Goal: Task Accomplishment & Management: Complete application form

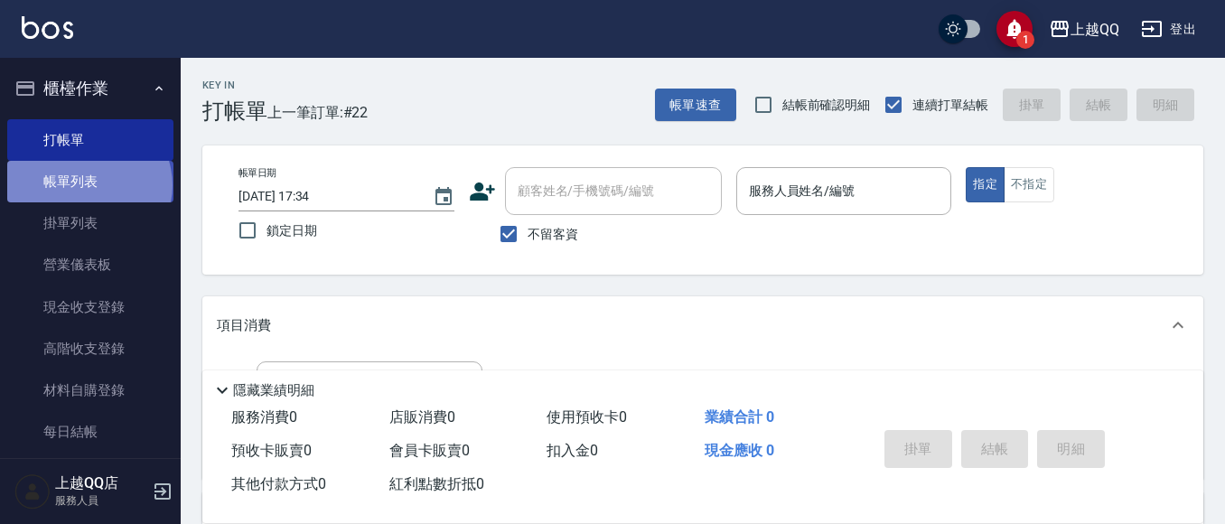
click at [88, 185] on link "帳單列表" at bounding box center [90, 182] width 166 height 42
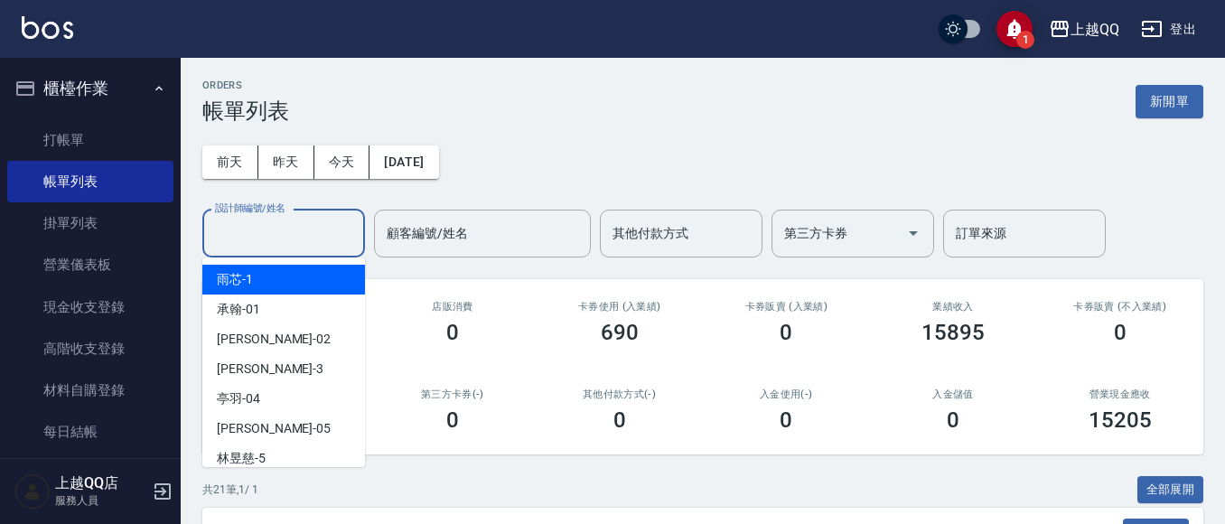
click at [265, 222] on input "設計師編號/姓名" at bounding box center [284, 234] width 146 height 32
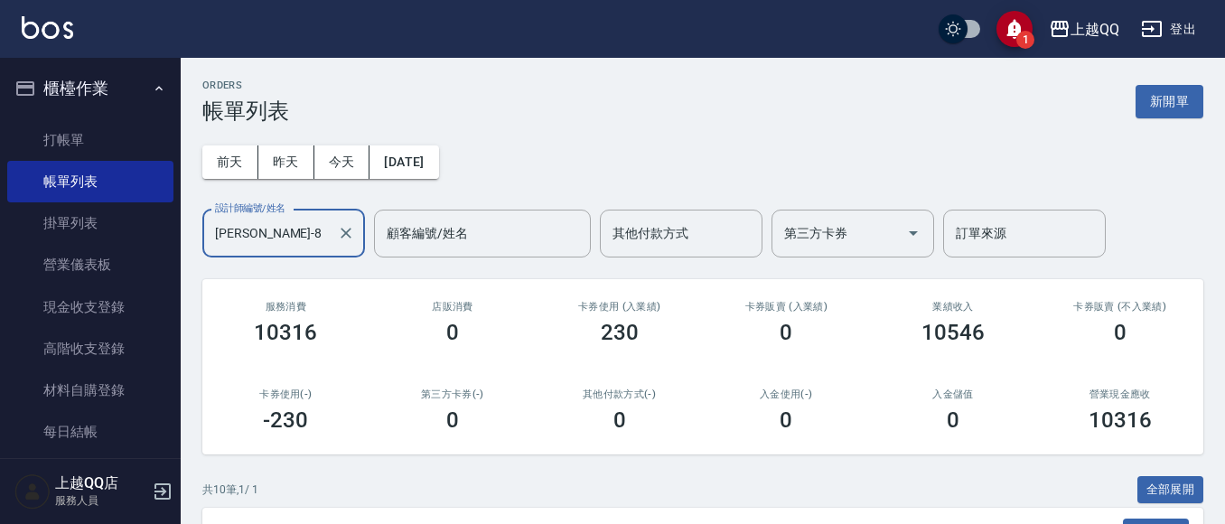
scroll to position [596, 0]
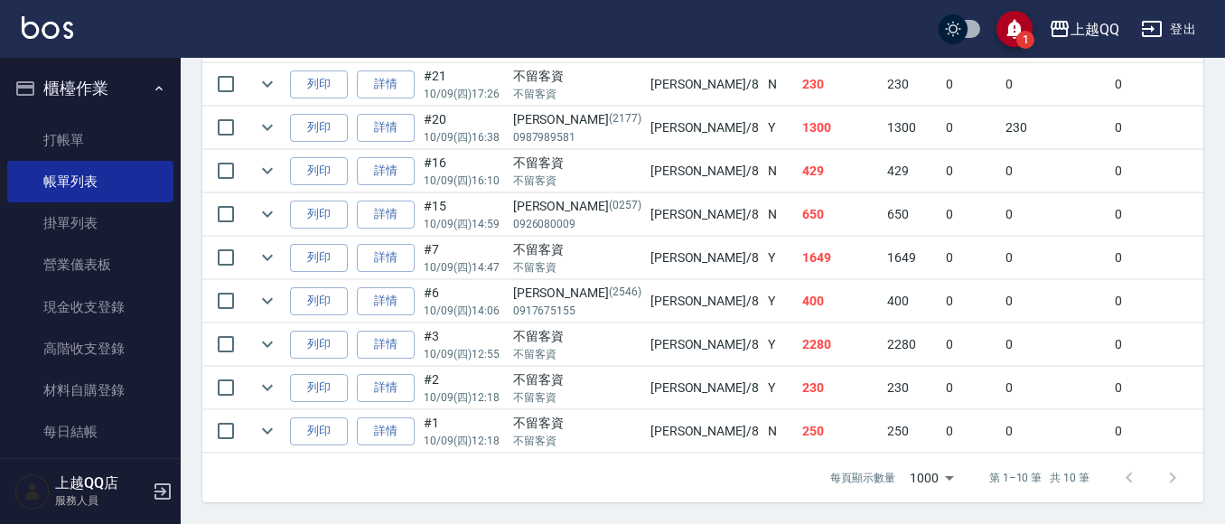
type input "[PERSON_NAME]-8"
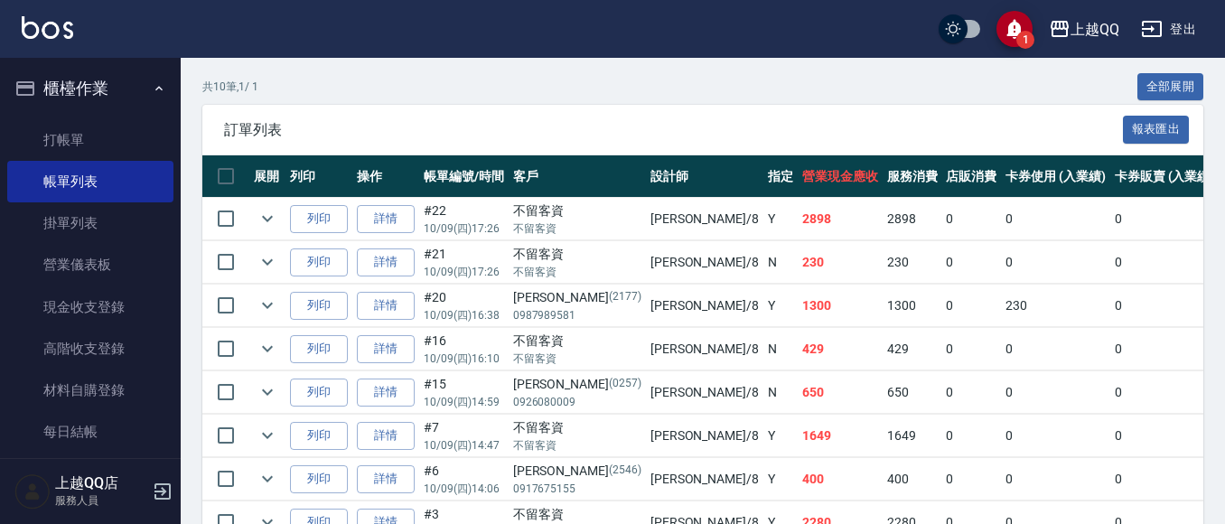
scroll to position [382, 0]
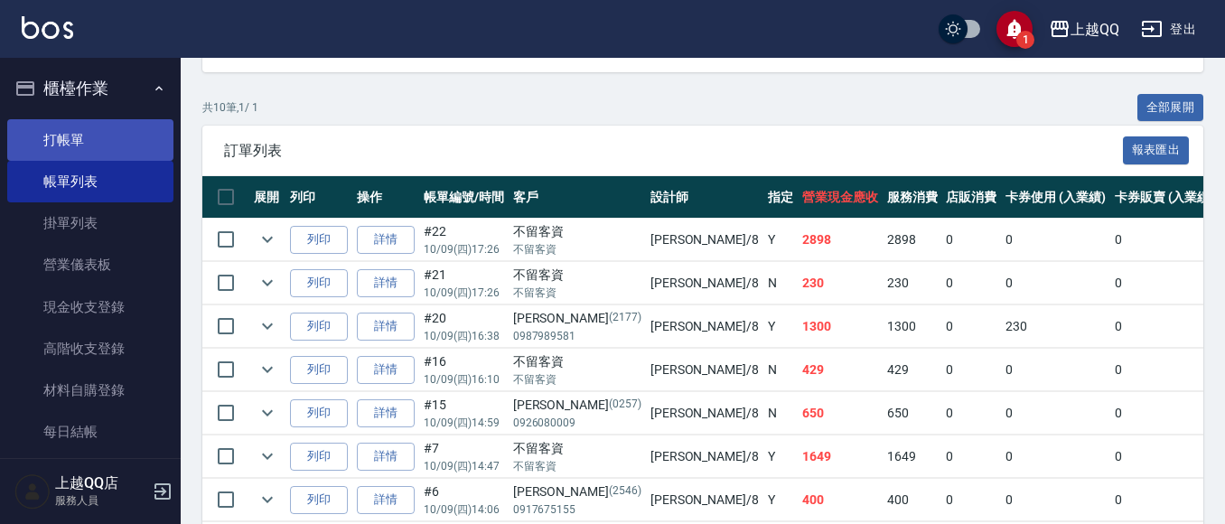
click at [91, 136] on link "打帳單" at bounding box center [90, 140] width 166 height 42
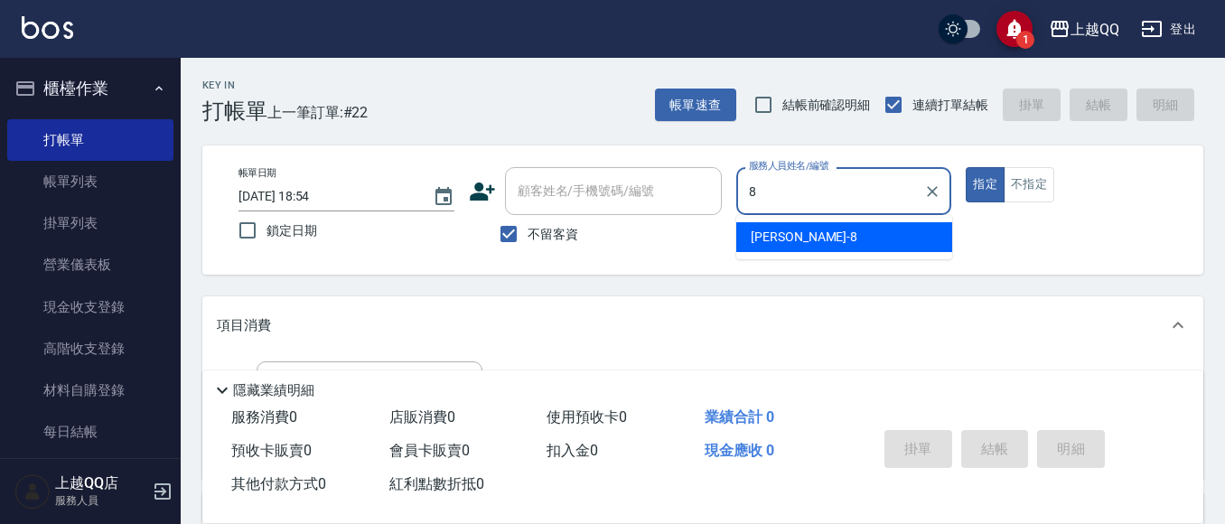
type input "[PERSON_NAME]-8"
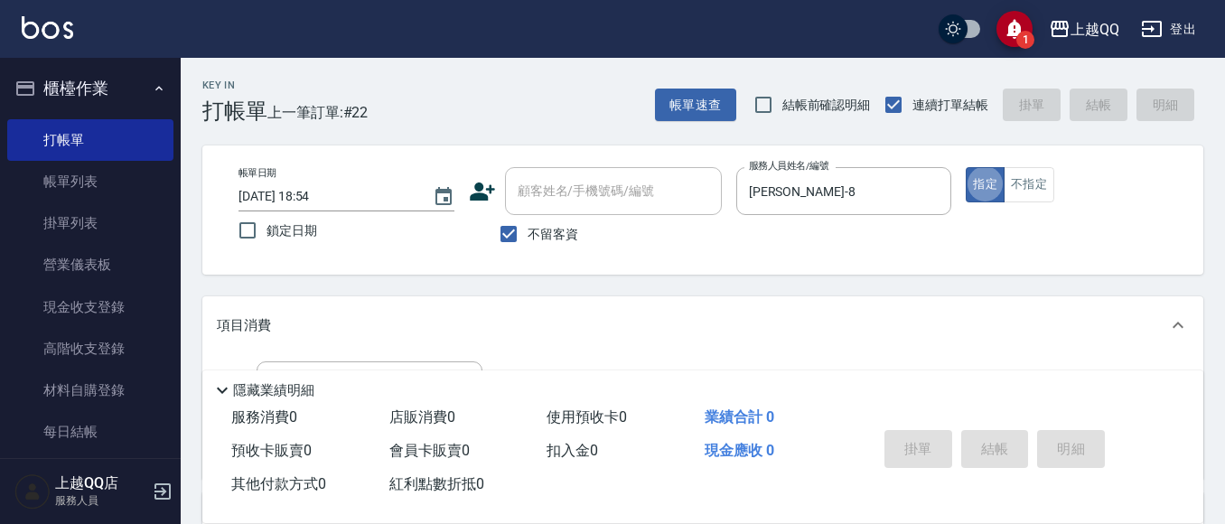
type button "true"
click at [1019, 186] on button "不指定" at bounding box center [1029, 184] width 51 height 35
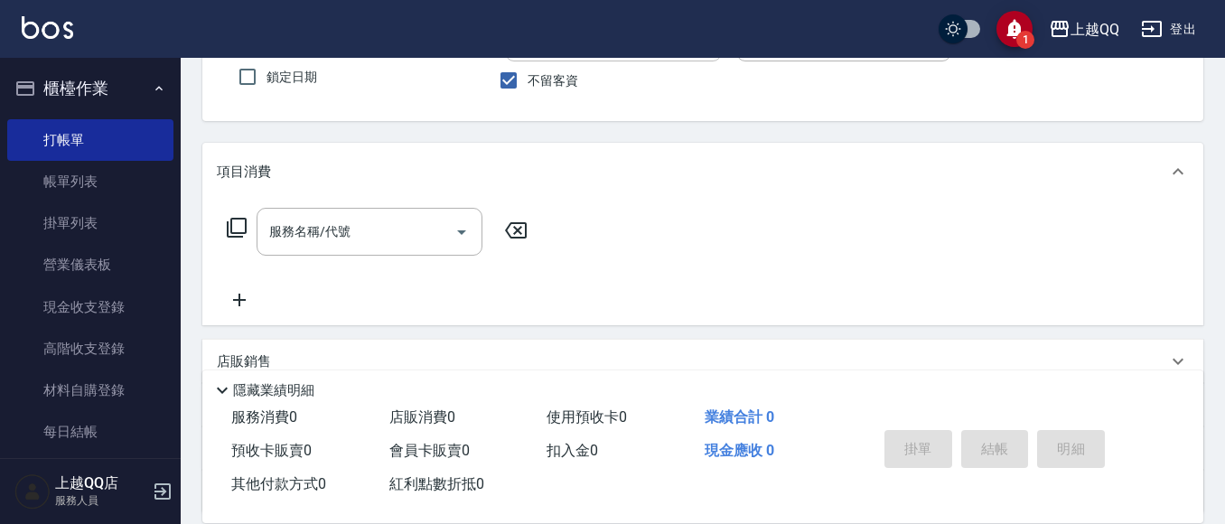
scroll to position [157, 0]
click at [235, 213] on icon at bounding box center [237, 224] width 22 height 22
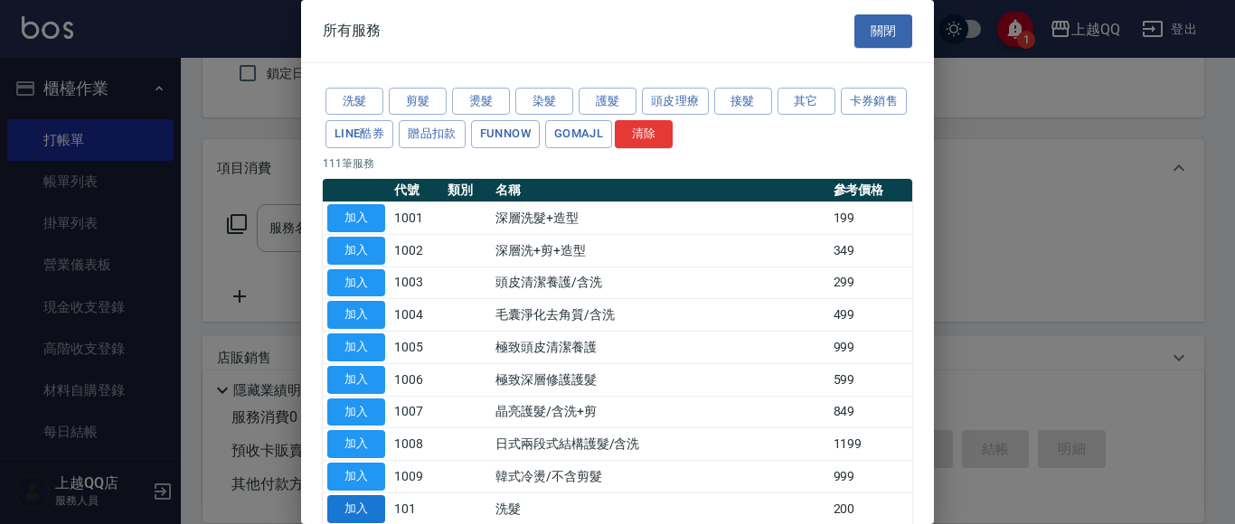
click at [375, 505] on button "加入" at bounding box center [356, 509] width 58 height 28
type input "洗髮(101)"
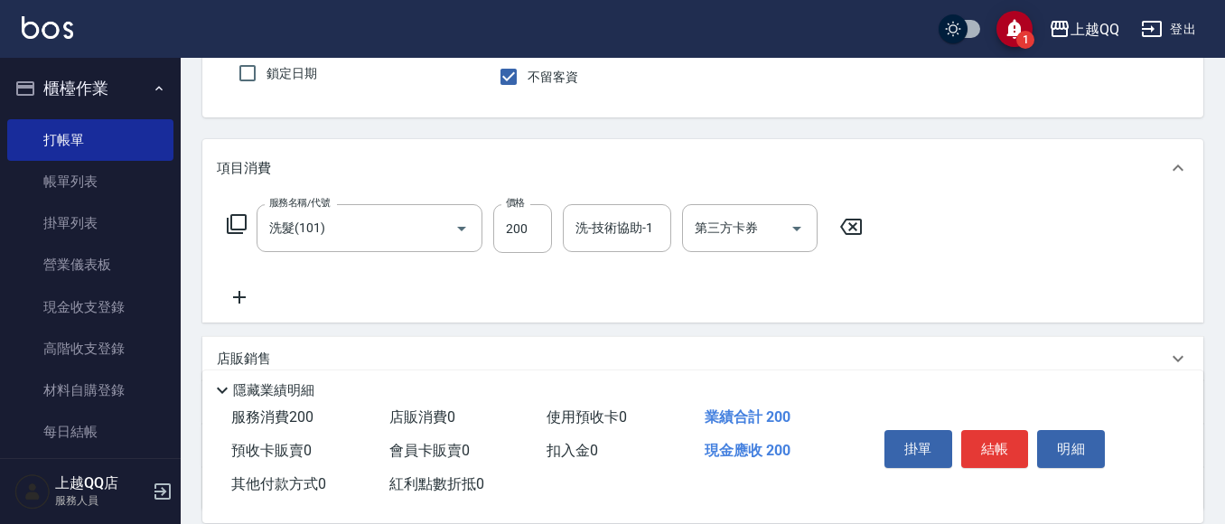
click at [232, 222] on icon at bounding box center [237, 224] width 20 height 20
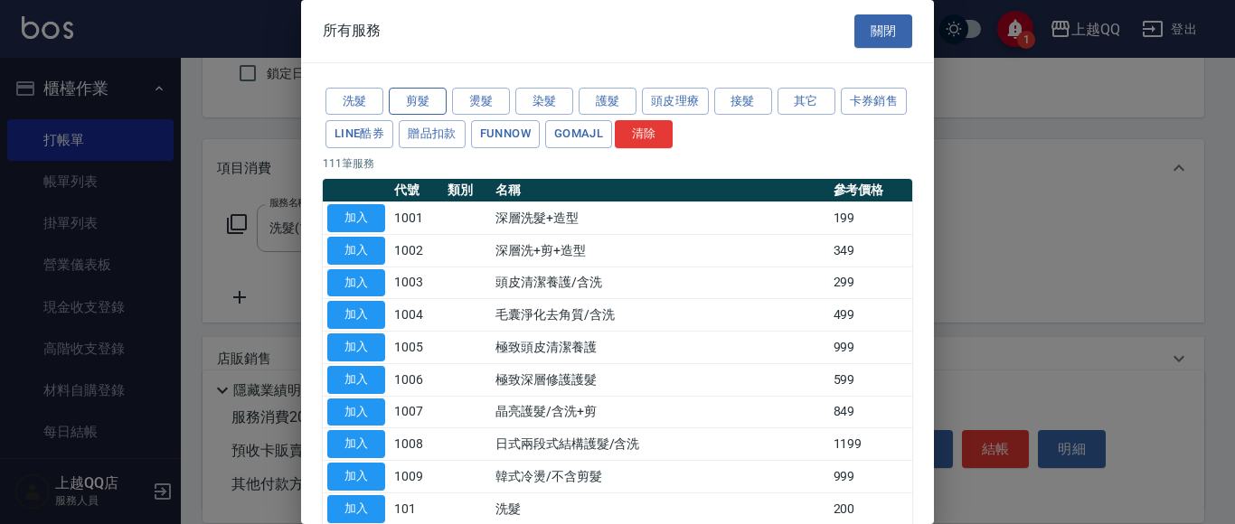
click at [435, 99] on button "剪髮" at bounding box center [418, 102] width 58 height 28
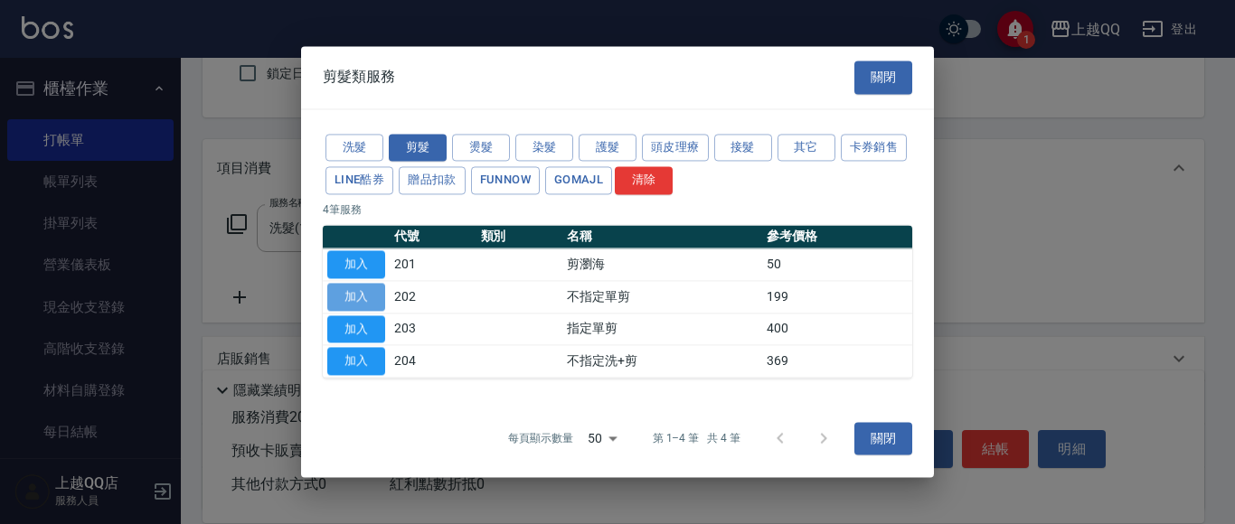
click at [370, 300] on button "加入" at bounding box center [356, 297] width 58 height 28
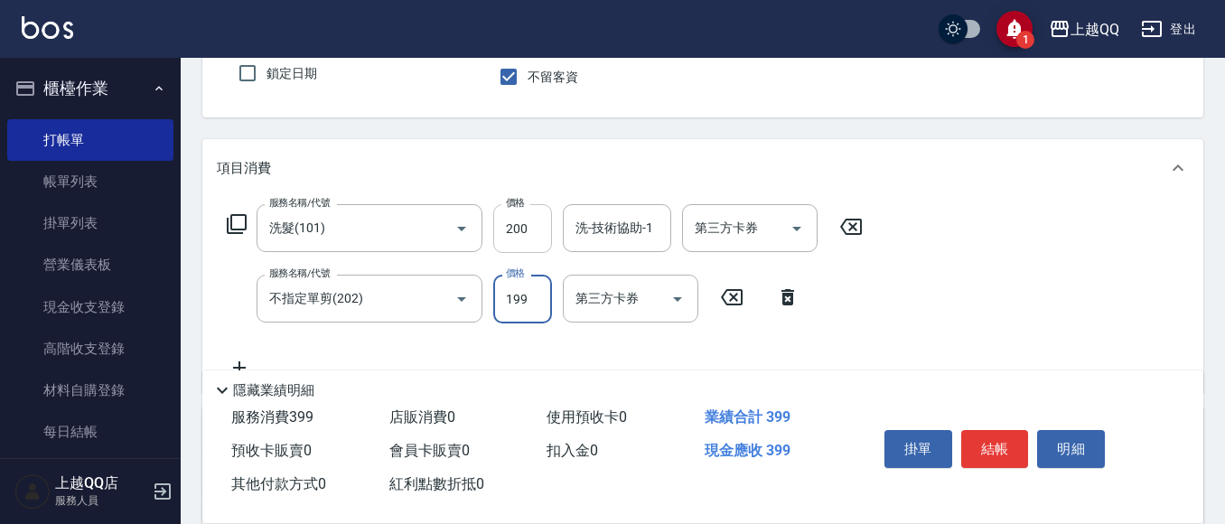
click at [539, 234] on input "200" at bounding box center [522, 228] width 59 height 49
click at [537, 230] on input "200" at bounding box center [522, 228] width 59 height 49
click at [610, 208] on div "洗-技術協助-1" at bounding box center [617, 228] width 108 height 48
type input "230"
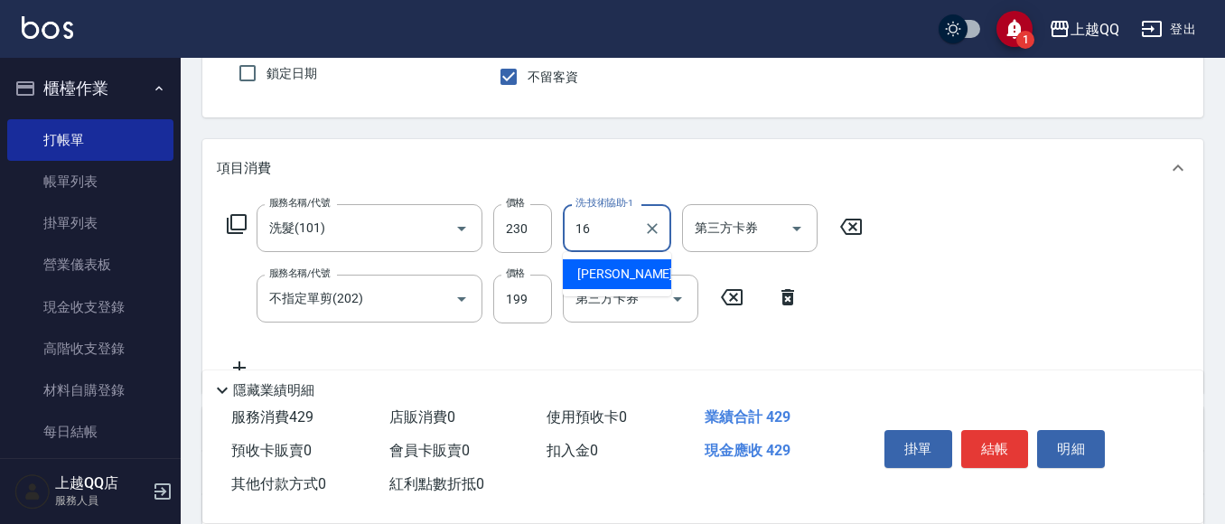
click at [641, 276] on div "[PERSON_NAME] -16" at bounding box center [617, 274] width 108 height 30
type input "[PERSON_NAME]-16"
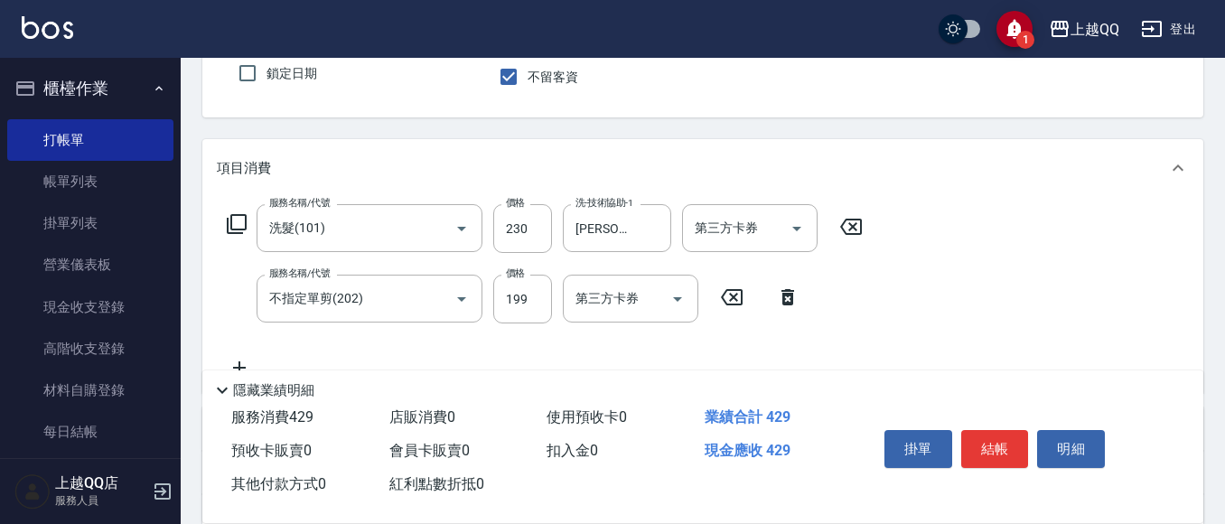
click at [239, 221] on icon at bounding box center [237, 224] width 22 height 22
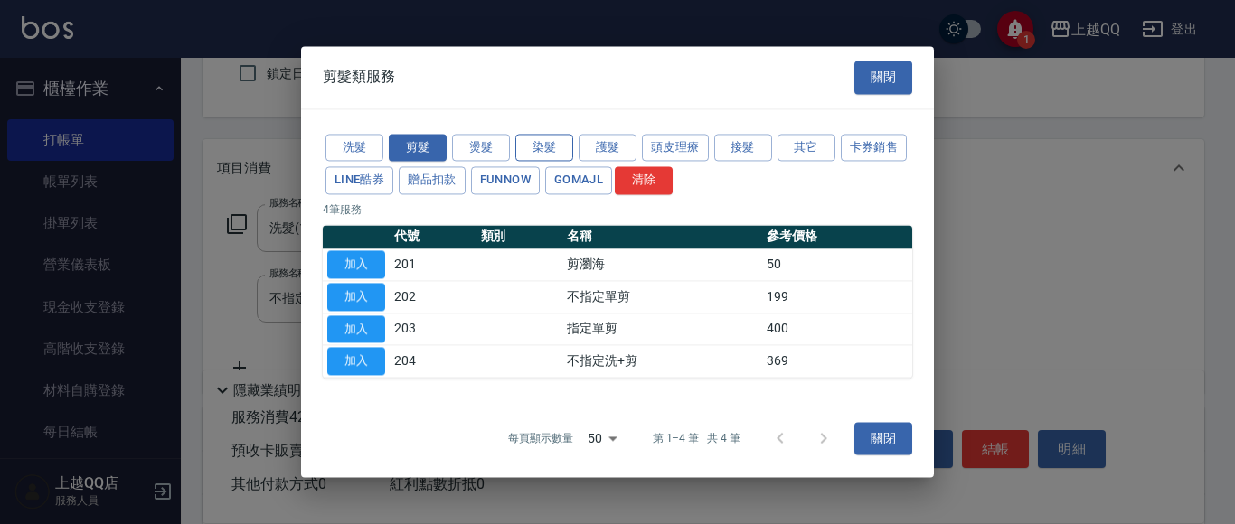
click at [540, 149] on button "染髮" at bounding box center [544, 148] width 58 height 28
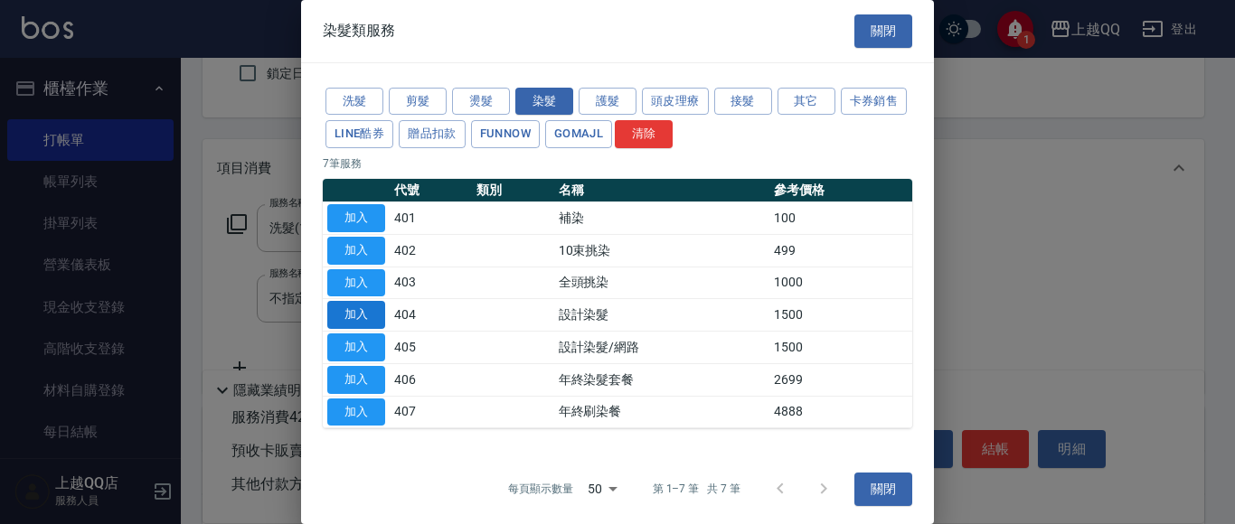
click at [355, 309] on button "加入" at bounding box center [356, 315] width 58 height 28
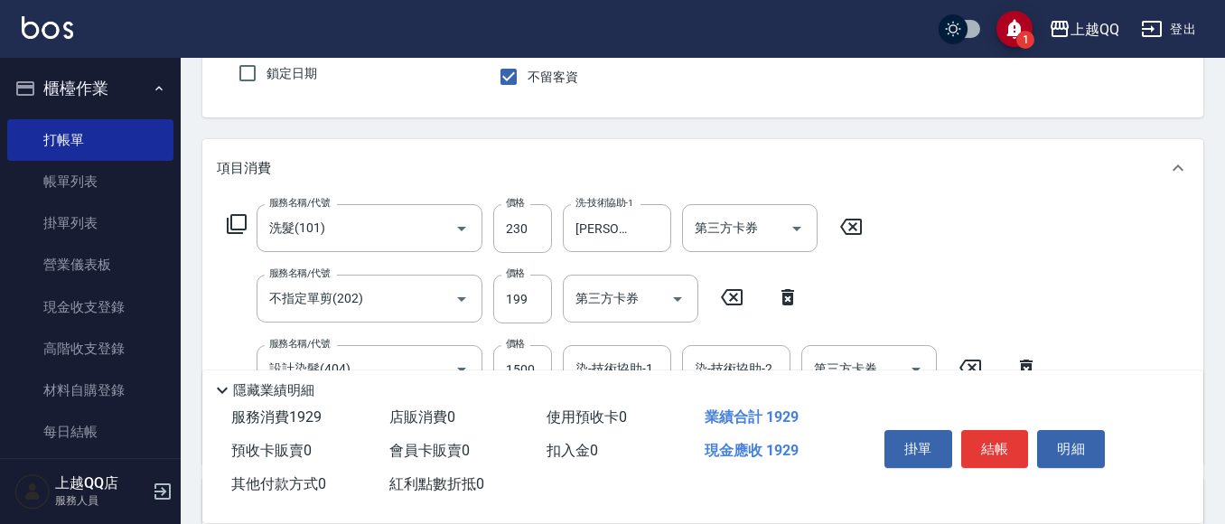
scroll to position [269, 0]
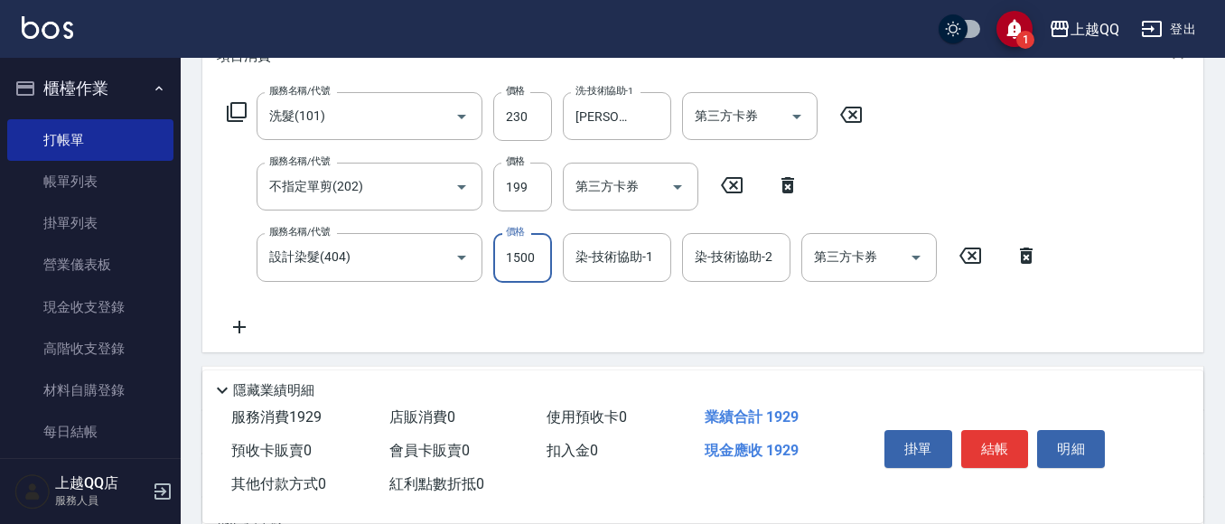
click at [521, 270] on input "1500" at bounding box center [522, 257] width 59 height 49
click at [624, 239] on div "染-技術協助-1" at bounding box center [617, 257] width 108 height 48
type input "1300"
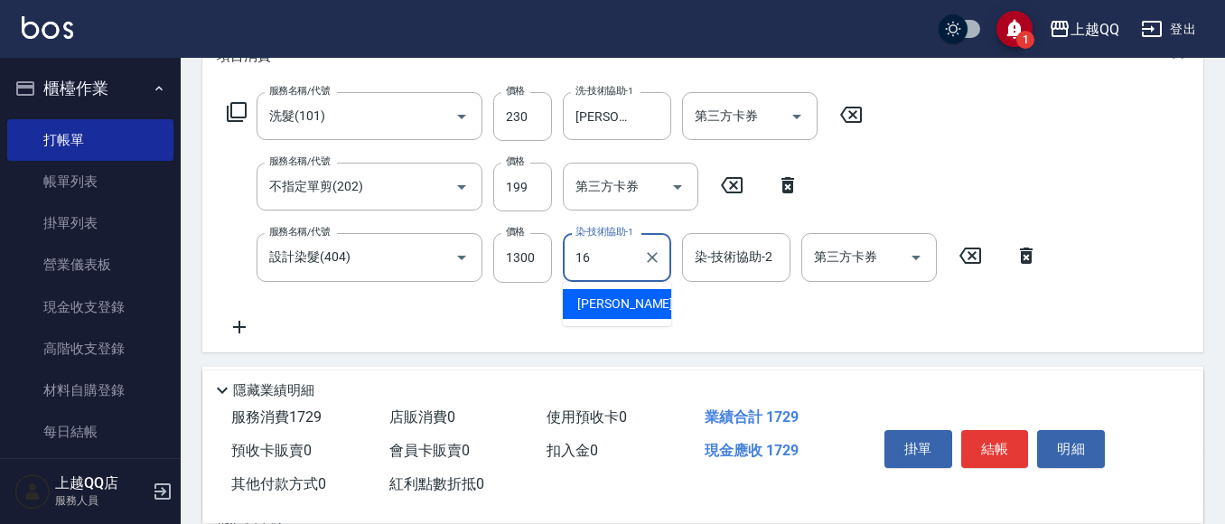
click at [643, 311] on div "[PERSON_NAME] -16" at bounding box center [617, 304] width 108 height 30
type input "[PERSON_NAME]-16"
click at [986, 446] on button "結帳" at bounding box center [996, 449] width 68 height 38
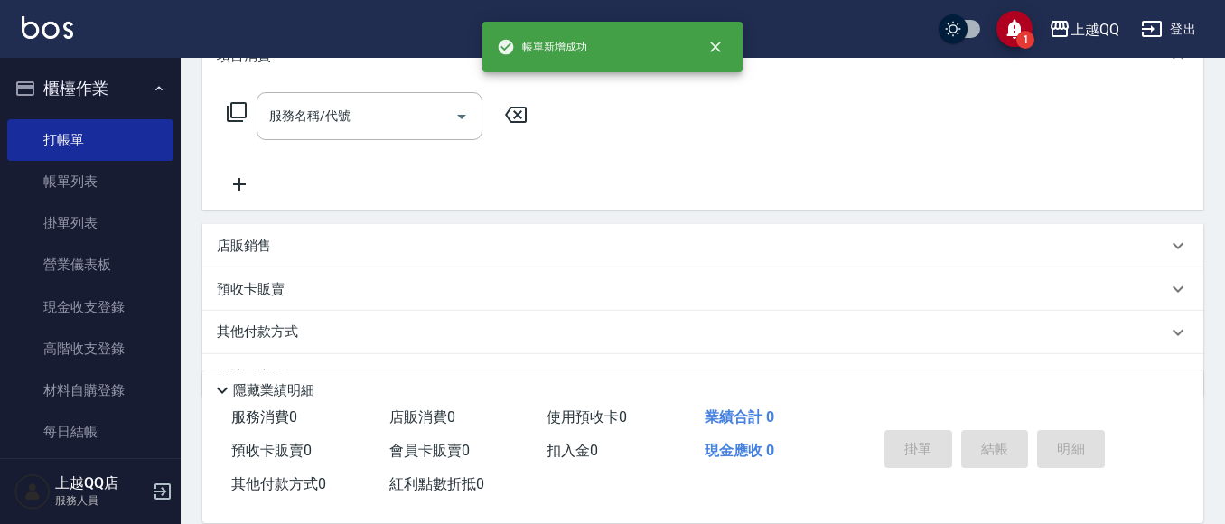
scroll to position [0, 0]
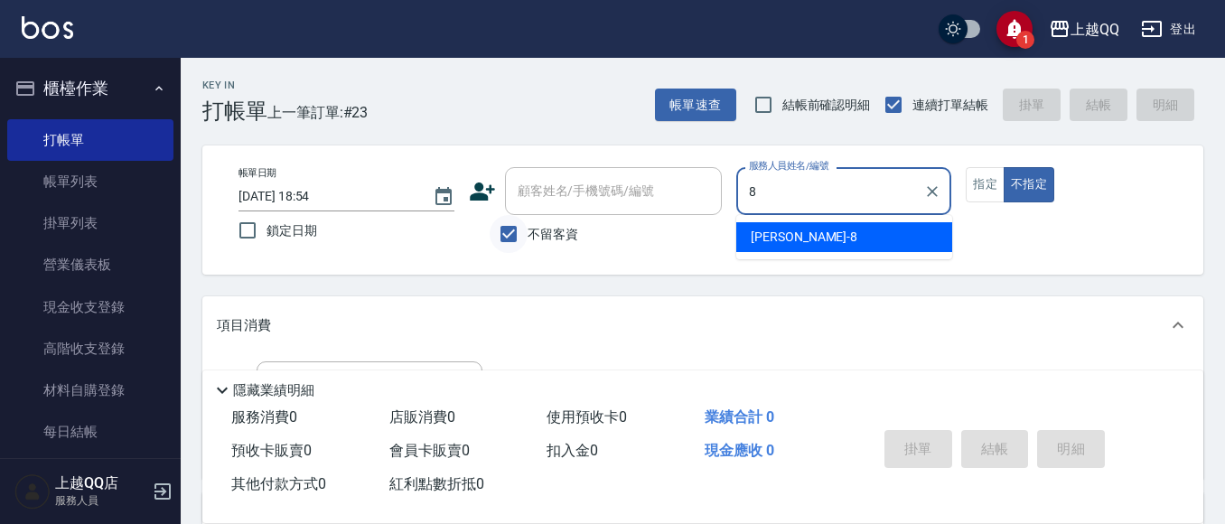
type input "[PERSON_NAME]-8"
type button "false"
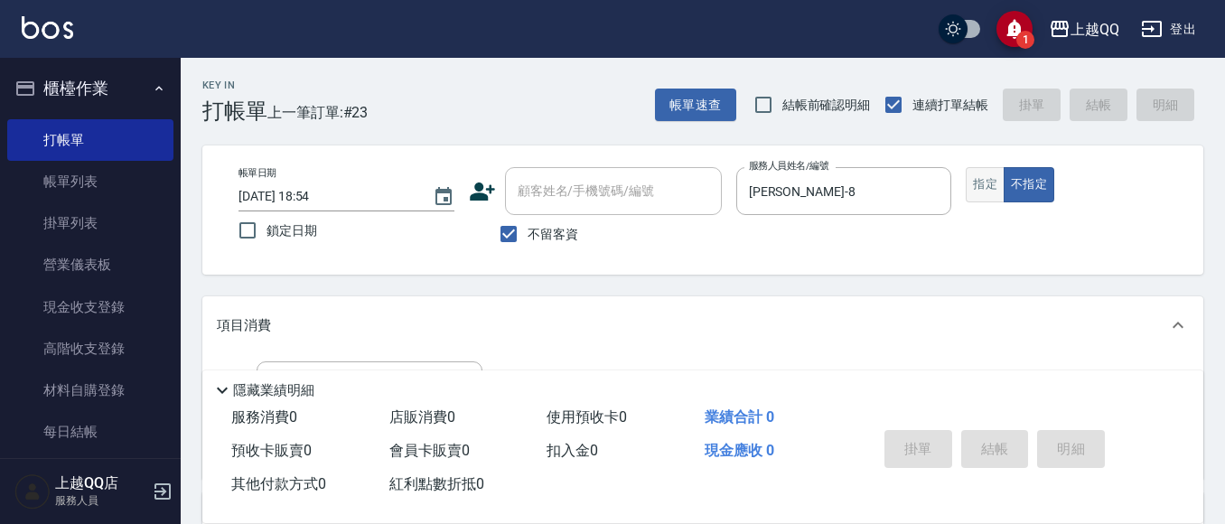
click at [991, 183] on button "指定" at bounding box center [985, 184] width 39 height 35
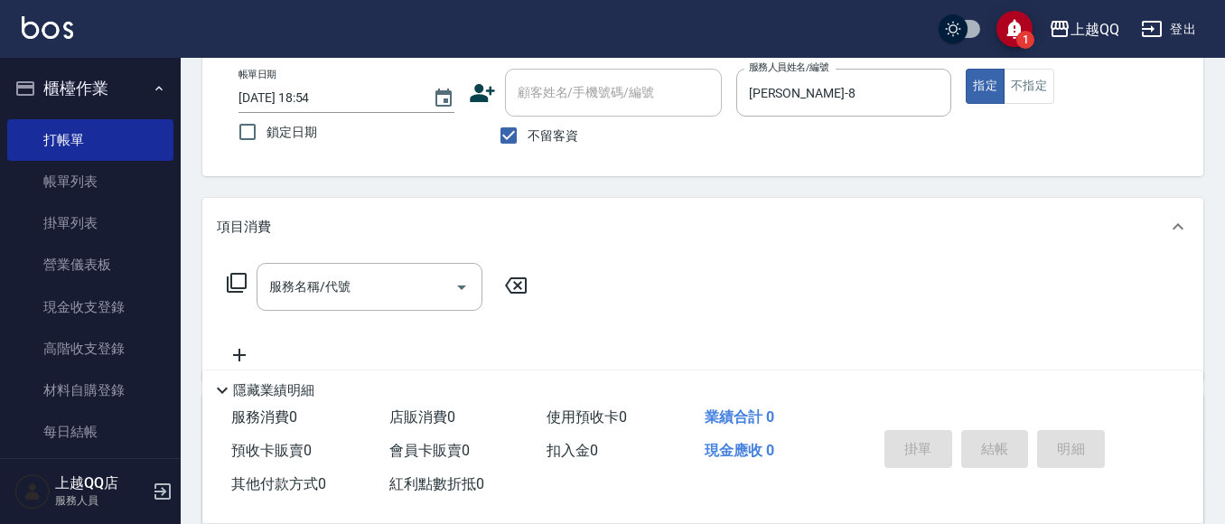
click at [238, 282] on icon at bounding box center [237, 283] width 22 height 22
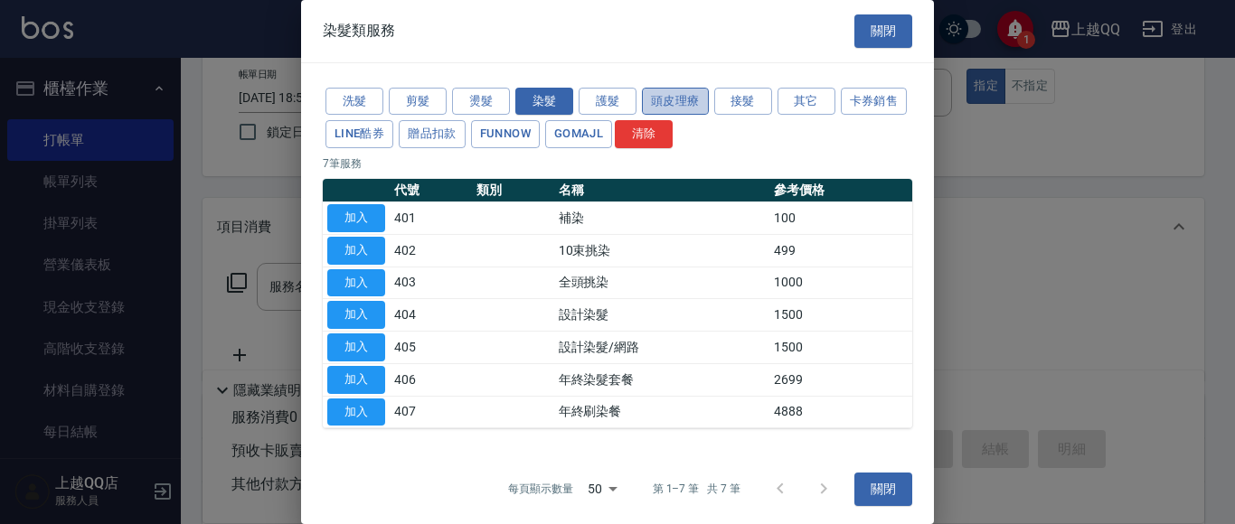
click at [683, 90] on button "頭皮理療" at bounding box center [675, 102] width 67 height 28
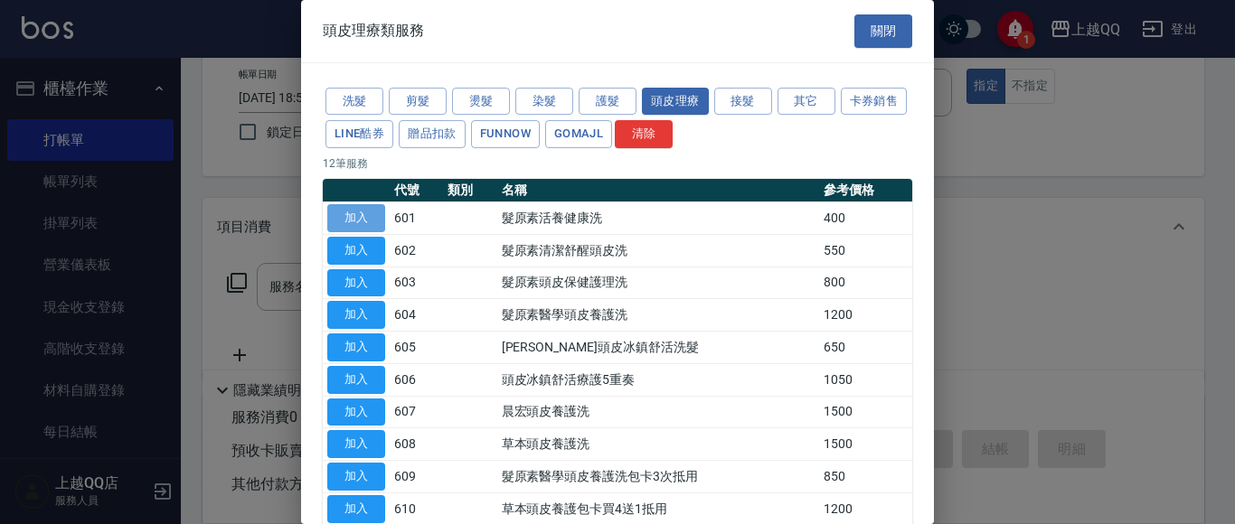
click at [335, 224] on button "加入" at bounding box center [356, 218] width 58 height 28
type input "髮原素活養健康洗(601)"
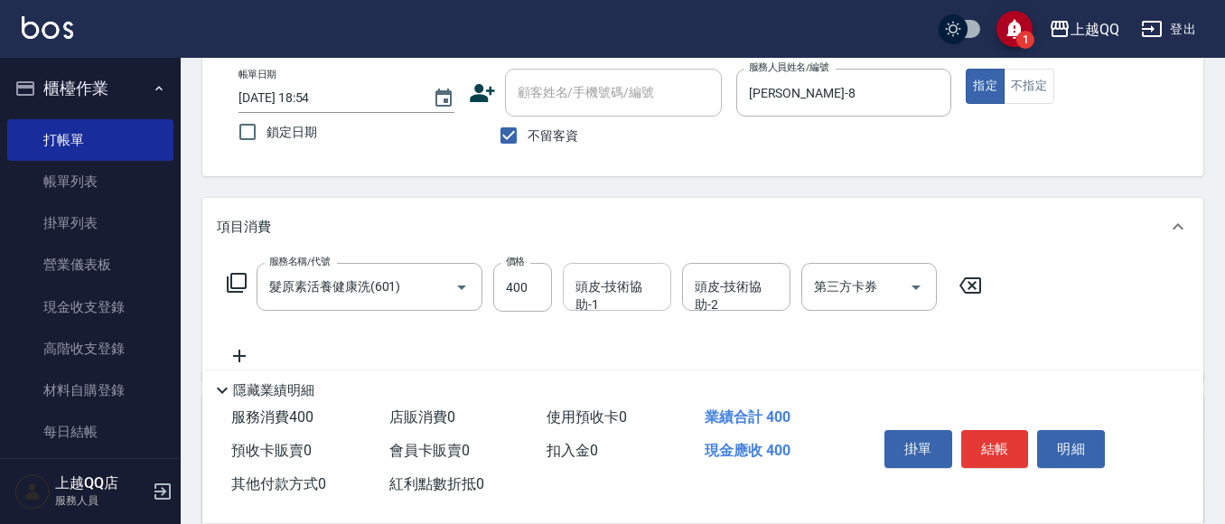
click at [652, 286] on div "頭皮-技術協助-1 頭皮-技術協助-1" at bounding box center [617, 287] width 108 height 48
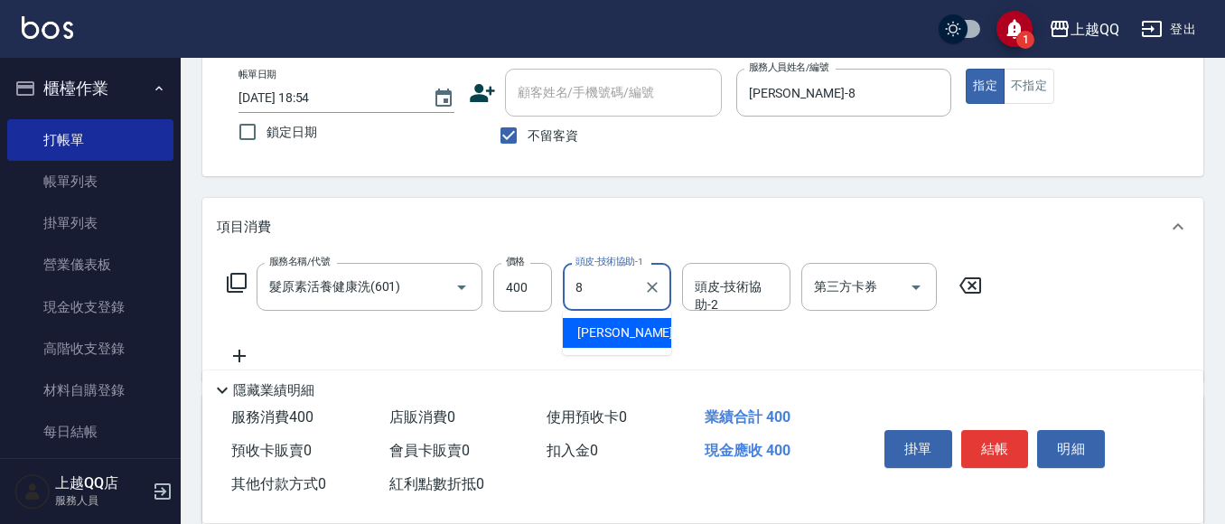
click at [640, 337] on div "[PERSON_NAME] -8" at bounding box center [617, 333] width 108 height 30
type input "[PERSON_NAME]-8"
click at [976, 446] on button "結帳" at bounding box center [996, 449] width 68 height 38
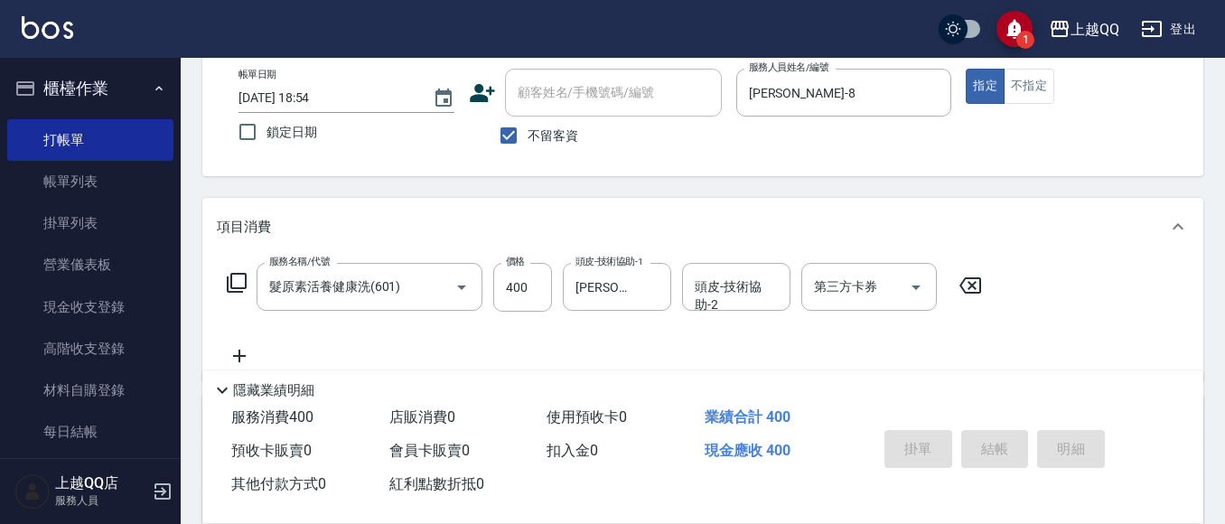
type input "[DATE] 18:55"
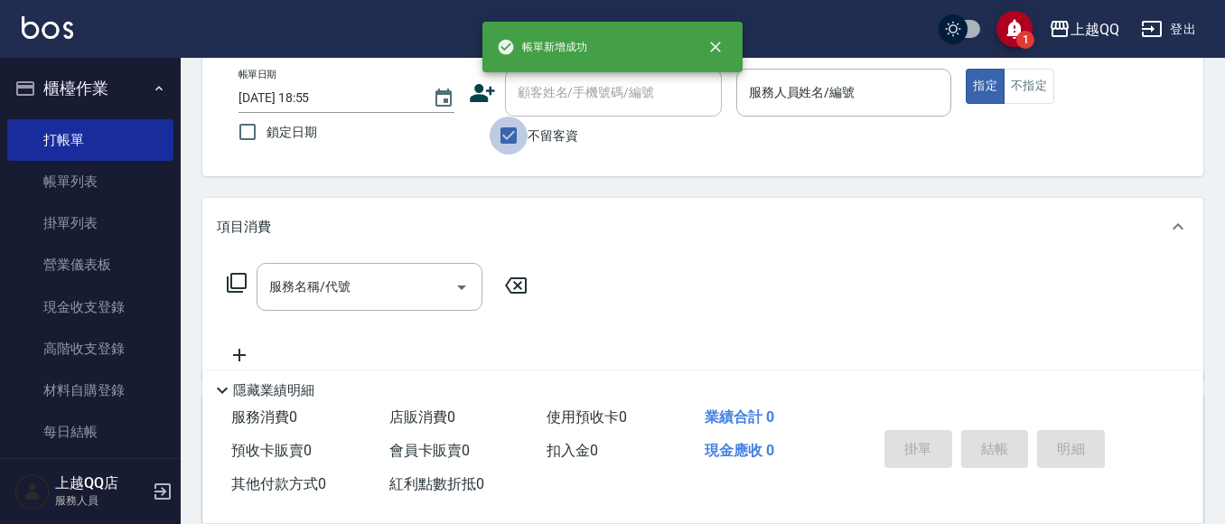
click at [514, 135] on input "不留客資" at bounding box center [509, 136] width 38 height 38
checkbox input "false"
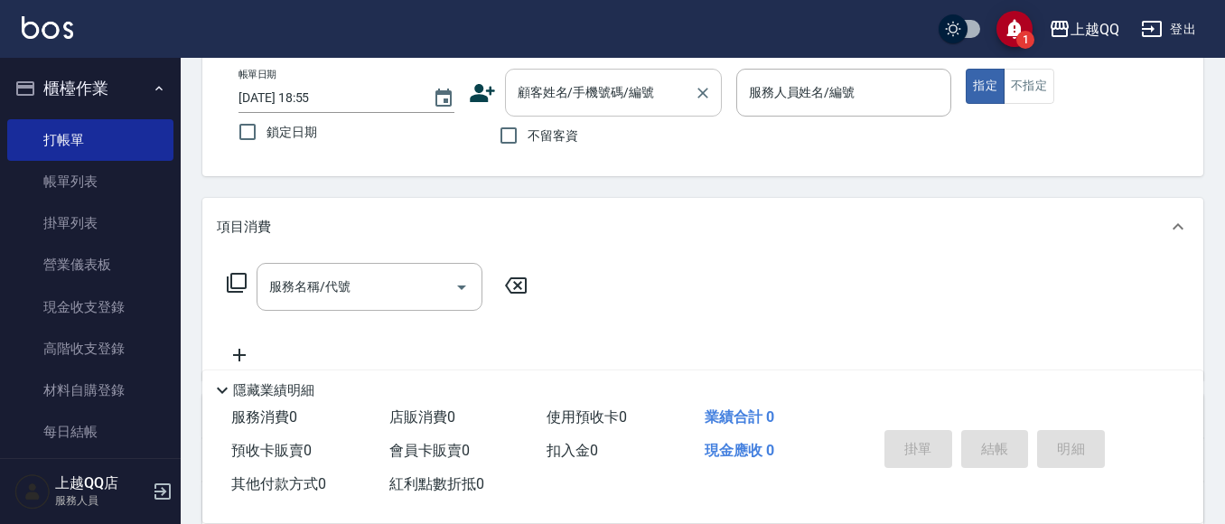
click at [535, 108] on input "顧客姓名/手機號碼/編號" at bounding box center [600, 93] width 174 height 32
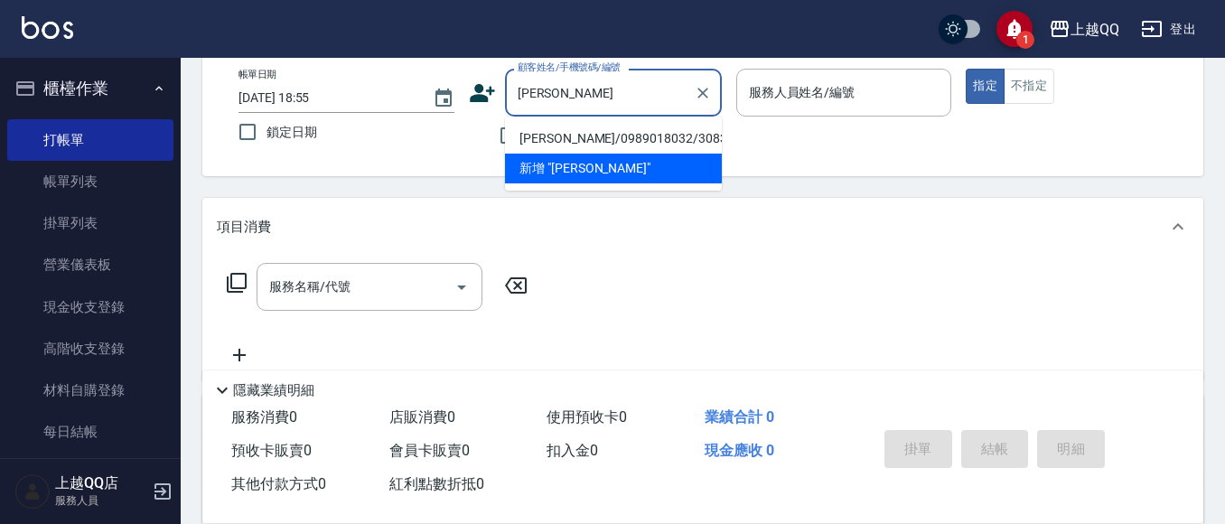
click at [561, 141] on li "[PERSON_NAME]/0989018032/3083" at bounding box center [613, 139] width 217 height 30
type input "[PERSON_NAME]/0989018032/3083"
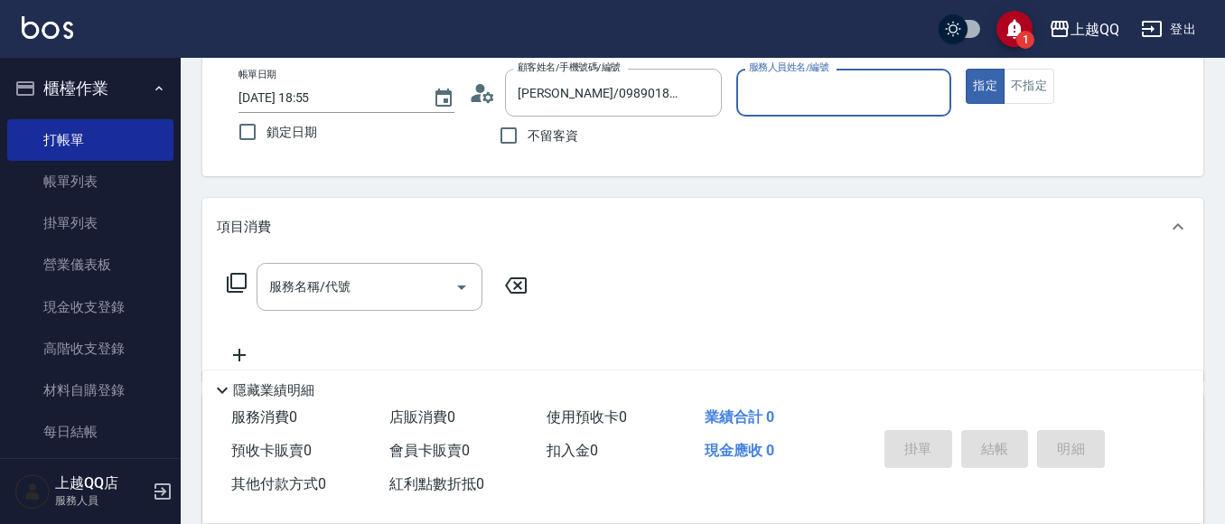
type input "[PERSON_NAME]-8"
click at [240, 280] on icon at bounding box center [237, 283] width 22 height 22
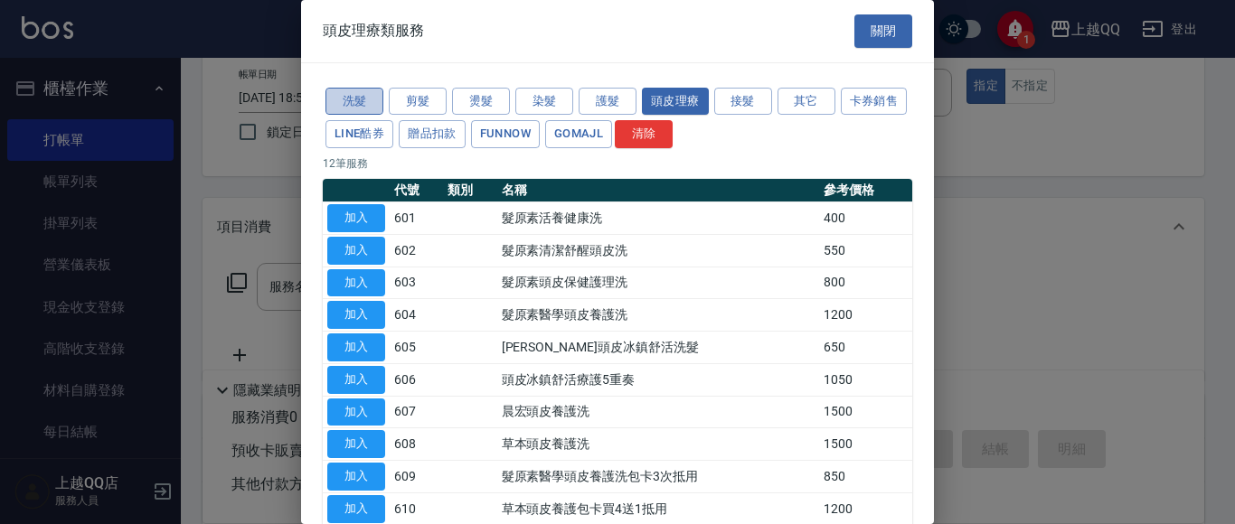
click at [333, 89] on button "洗髮" at bounding box center [354, 102] width 58 height 28
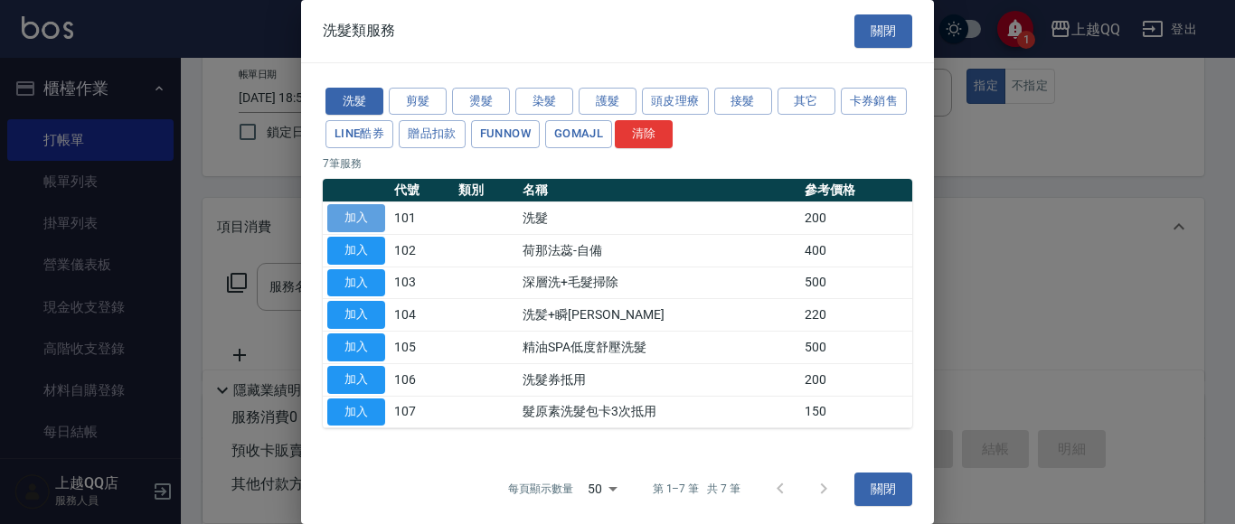
click at [367, 221] on button "加入" at bounding box center [356, 218] width 58 height 28
type input "洗髮(101)"
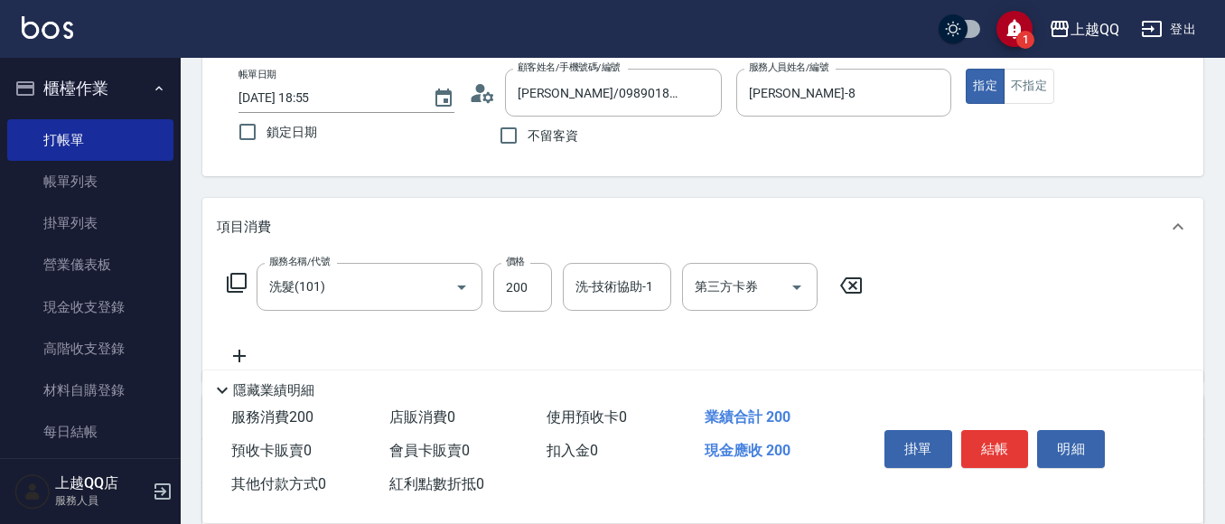
click at [235, 277] on icon at bounding box center [237, 283] width 22 height 22
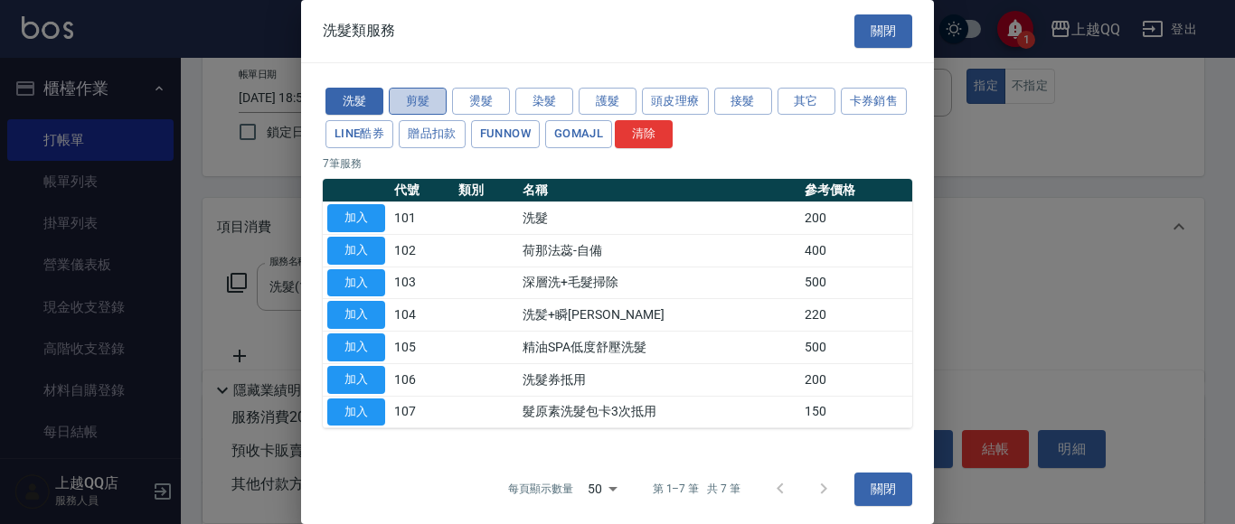
click at [416, 102] on button "剪髮" at bounding box center [418, 102] width 58 height 28
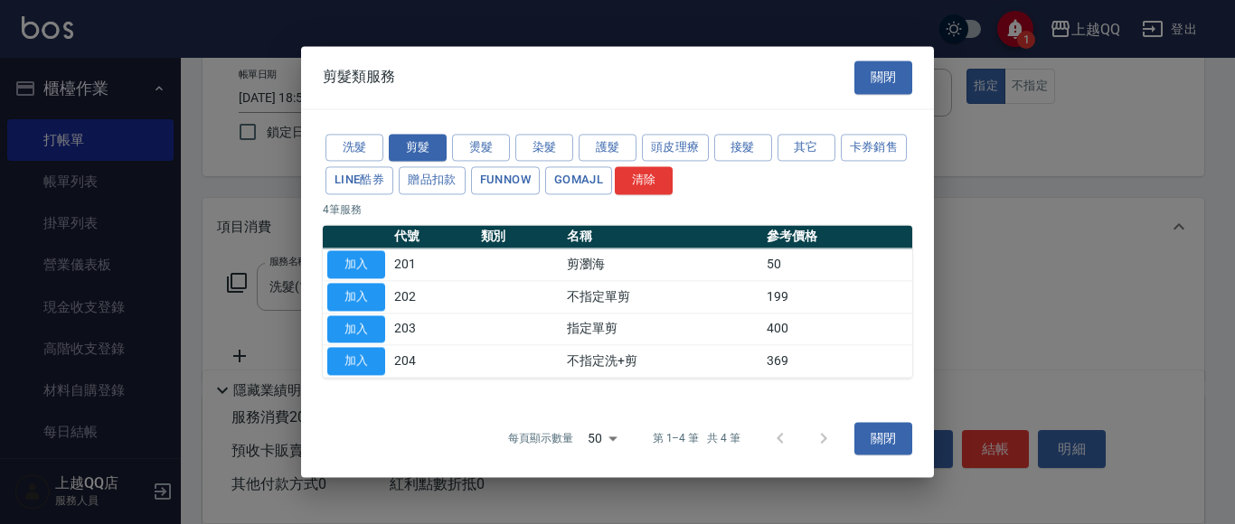
click at [356, 318] on button "加入" at bounding box center [356, 329] width 58 height 28
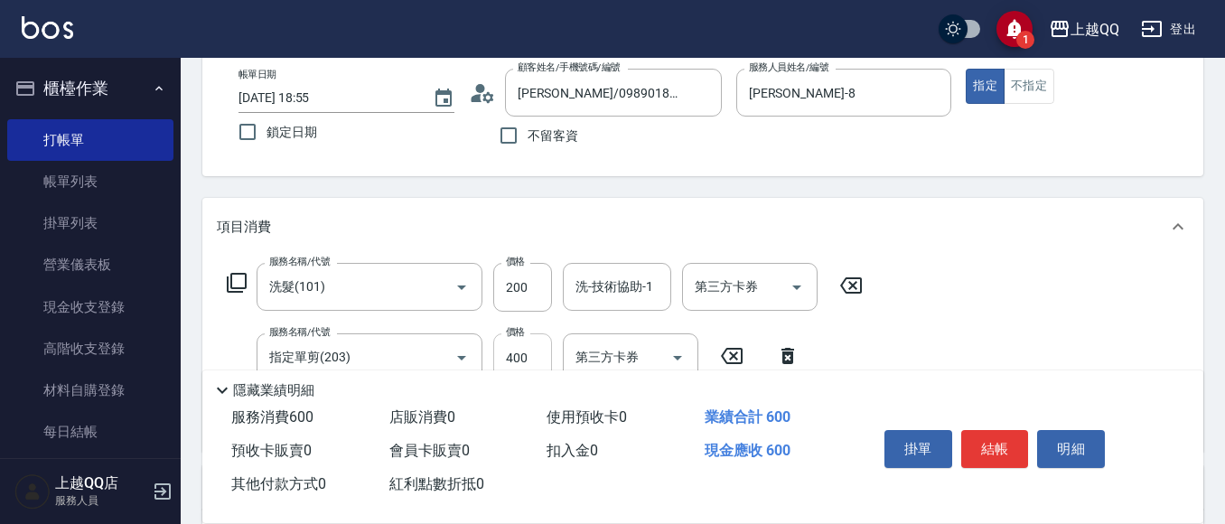
click at [547, 343] on input "400" at bounding box center [522, 357] width 59 height 49
type input "300"
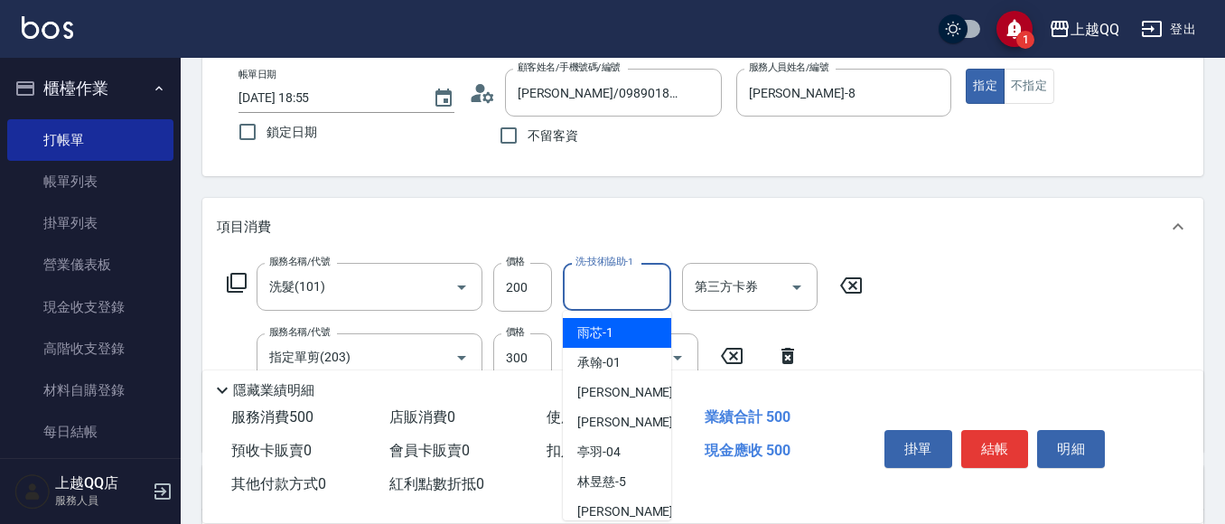
click at [606, 271] on div "洗-技術協助-1 洗-技術協助-1" at bounding box center [617, 287] width 108 height 48
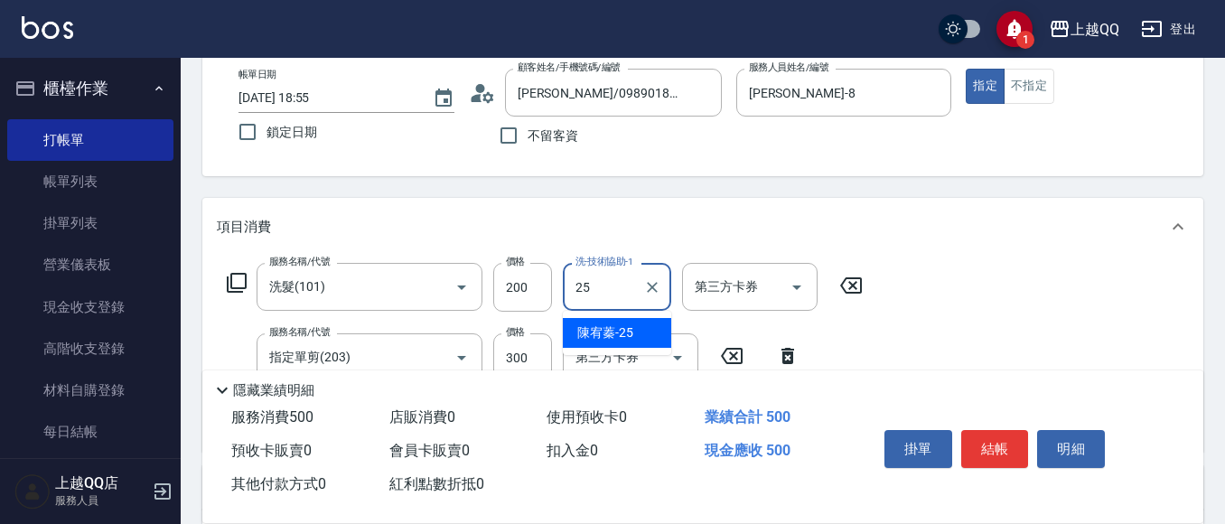
click at [639, 336] on div "[PERSON_NAME]-25" at bounding box center [617, 333] width 108 height 30
type input "[PERSON_NAME]-25"
click at [993, 441] on button "結帳" at bounding box center [996, 449] width 68 height 38
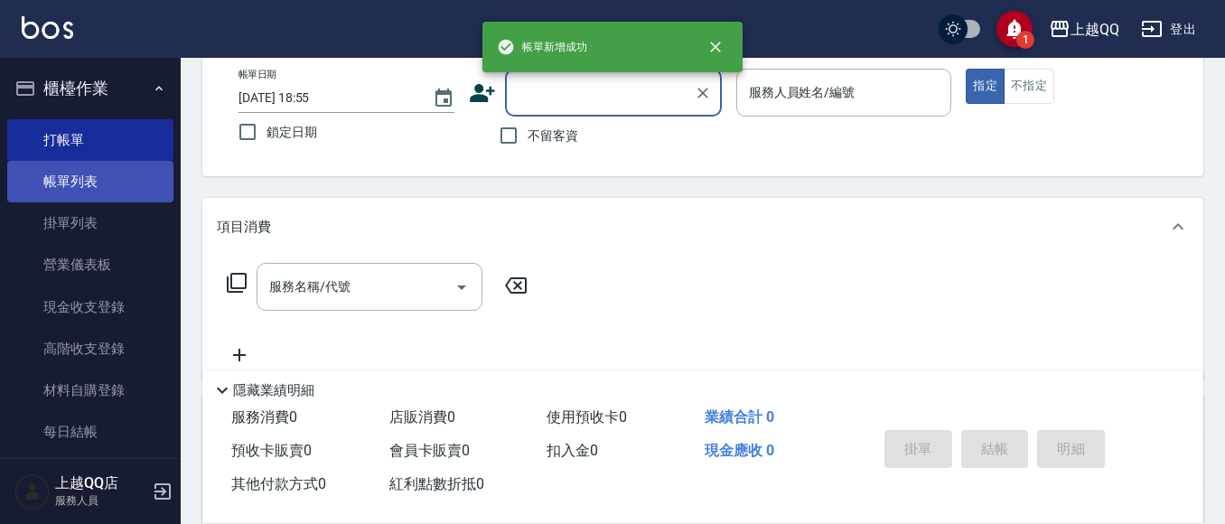
click at [56, 194] on link "帳單列表" at bounding box center [90, 182] width 166 height 42
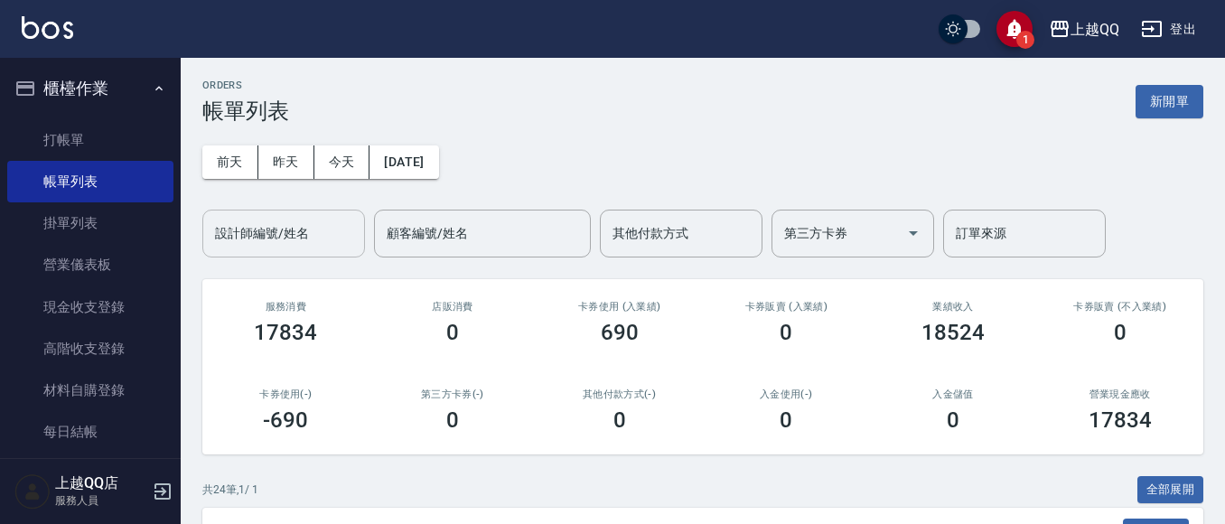
click at [273, 239] on input "設計師編號/姓名" at bounding box center [284, 234] width 146 height 32
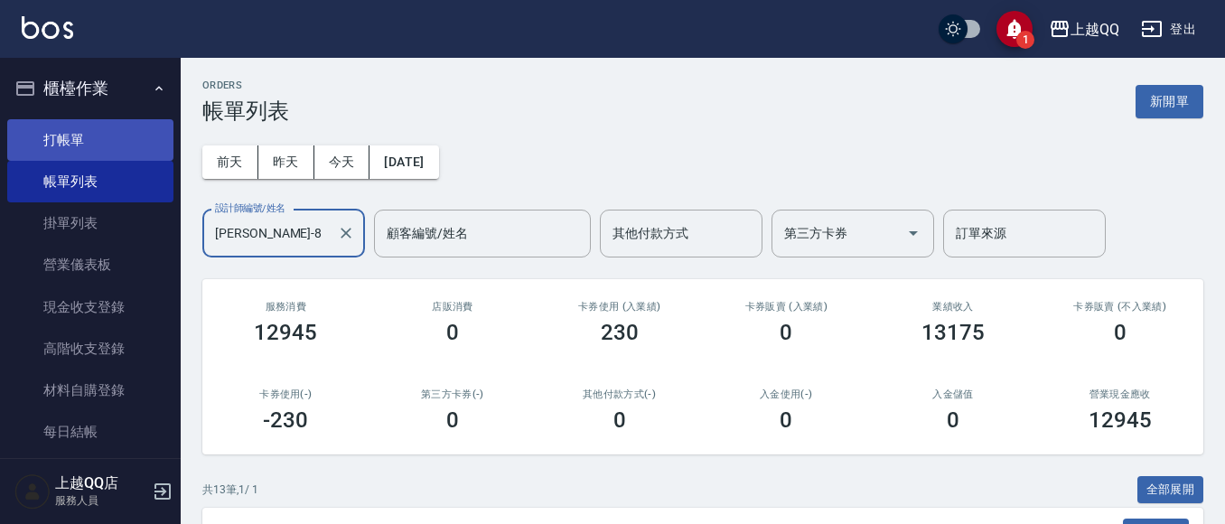
type input "[PERSON_NAME]-8"
click at [78, 147] on link "打帳單" at bounding box center [90, 140] width 166 height 42
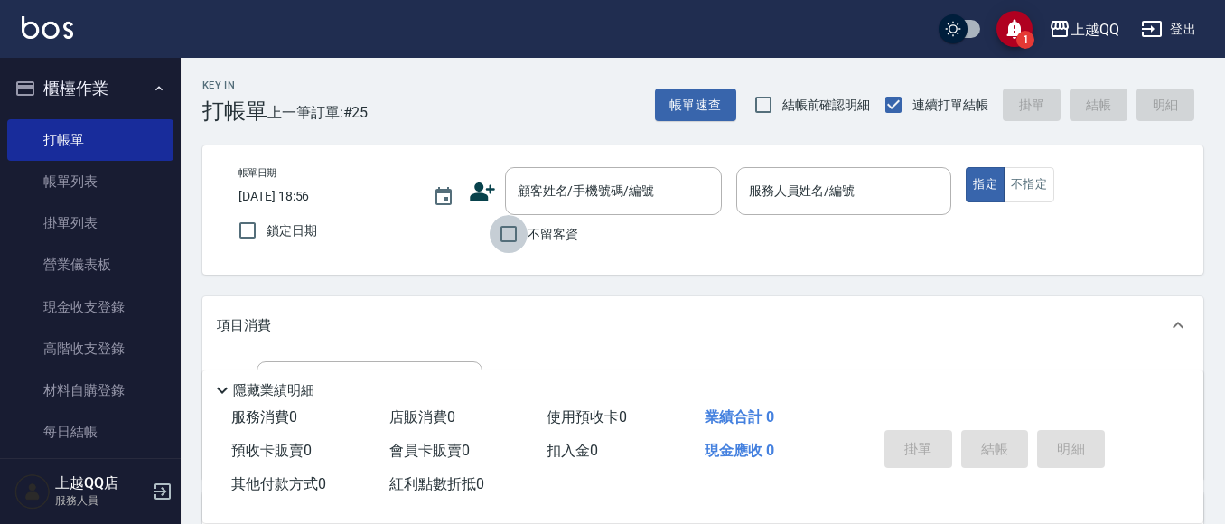
click at [515, 239] on input "不留客資" at bounding box center [509, 234] width 38 height 38
checkbox input "true"
